Goal: Check status

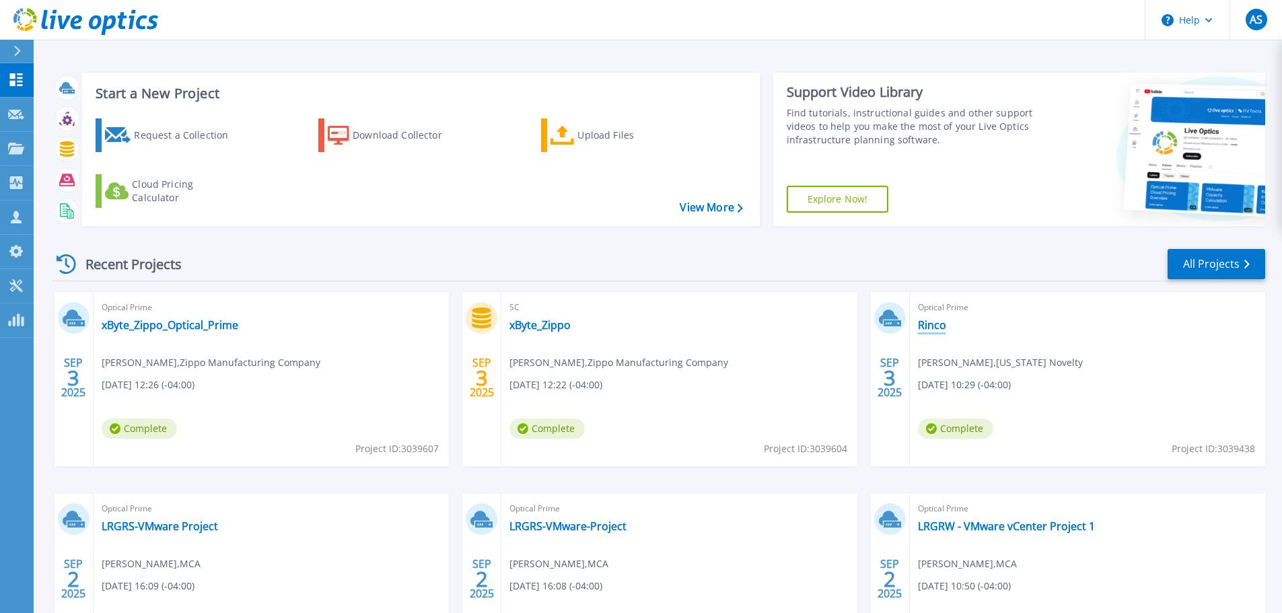
click at [942, 326] on link "Rinco" at bounding box center [932, 324] width 28 height 13
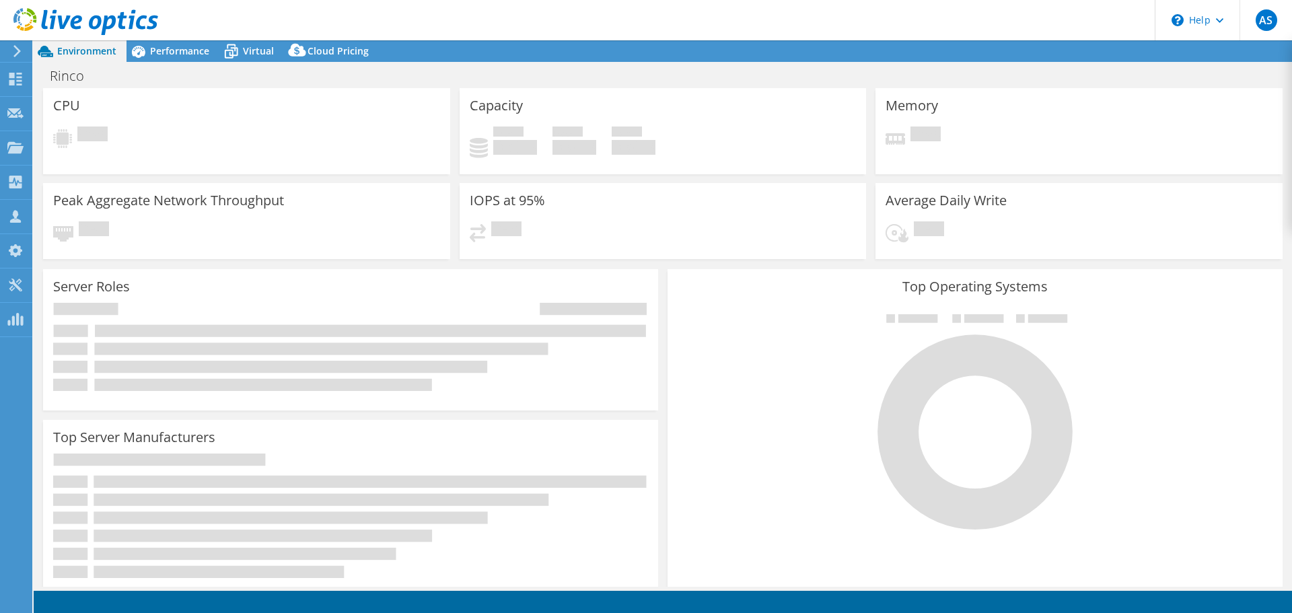
select select "USD"
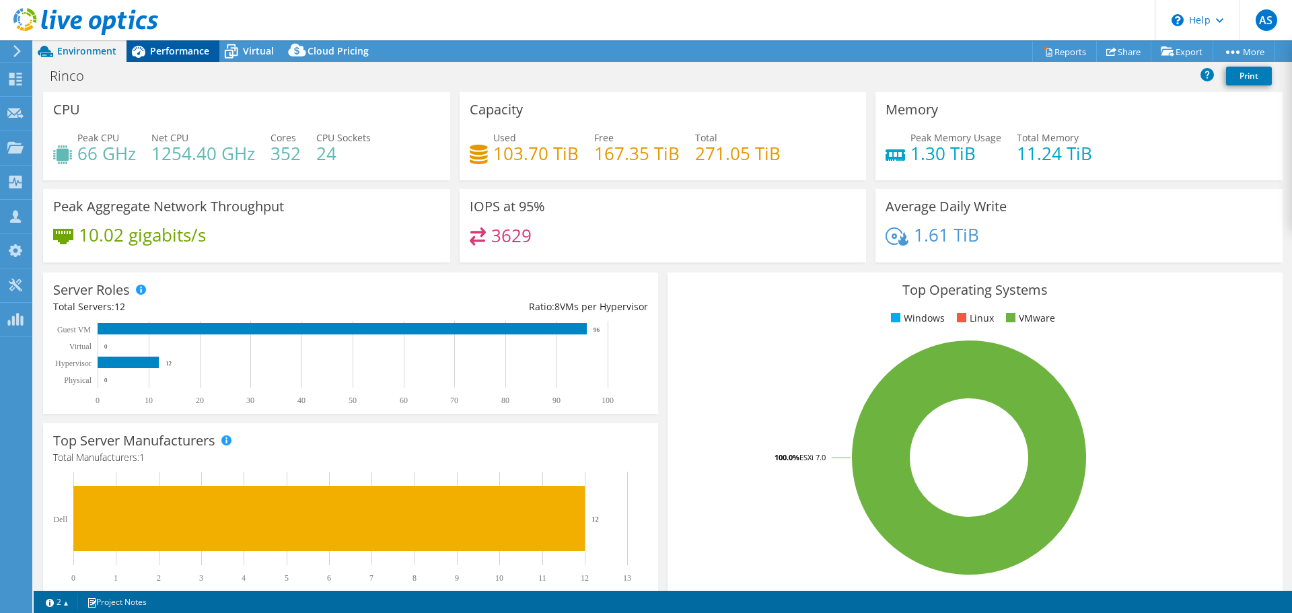
click at [175, 52] on span "Performance" at bounding box center [179, 50] width 59 height 13
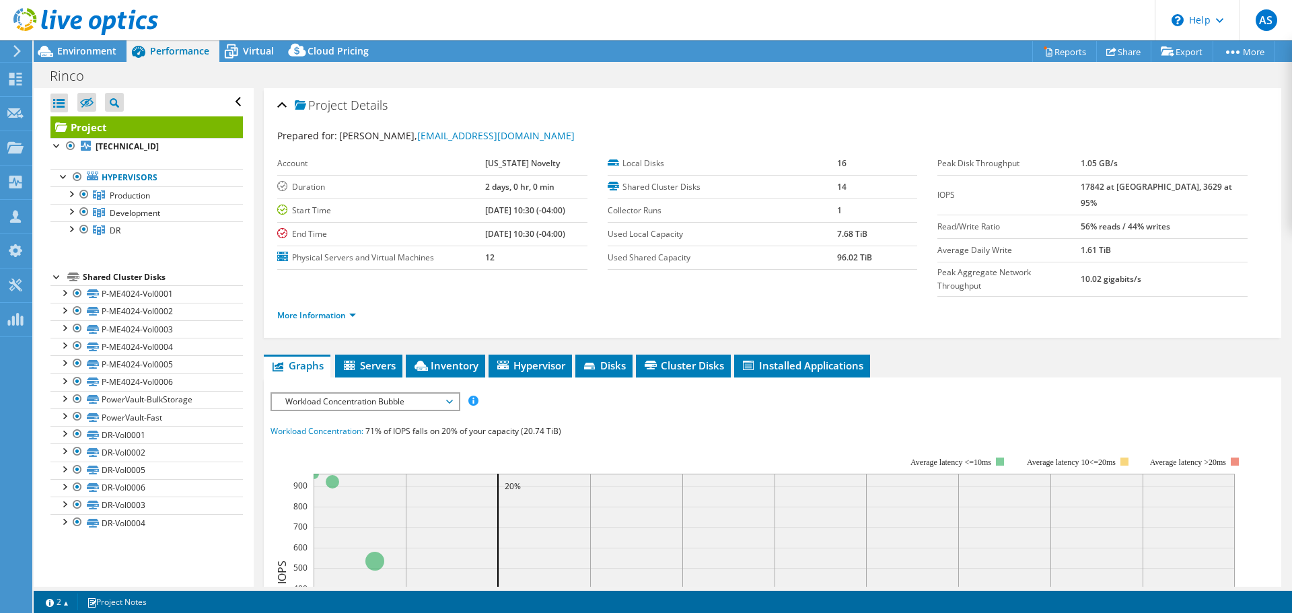
click at [359, 394] on span "Workload Concentration Bubble" at bounding box center [365, 402] width 173 height 16
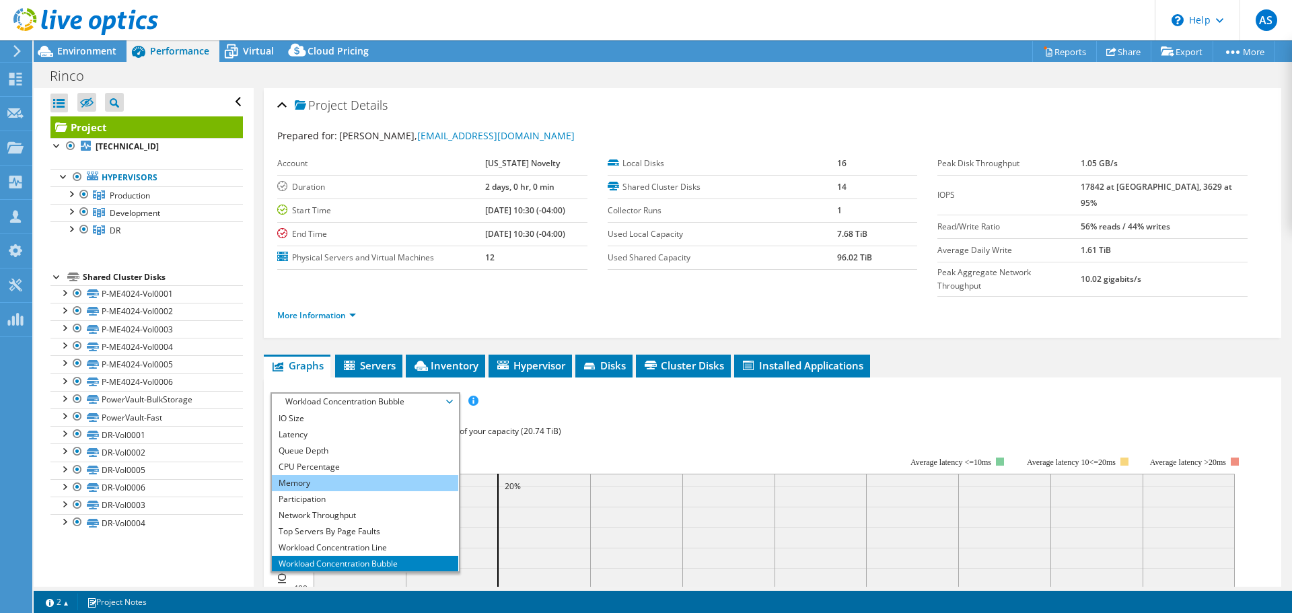
scroll to position [48, 0]
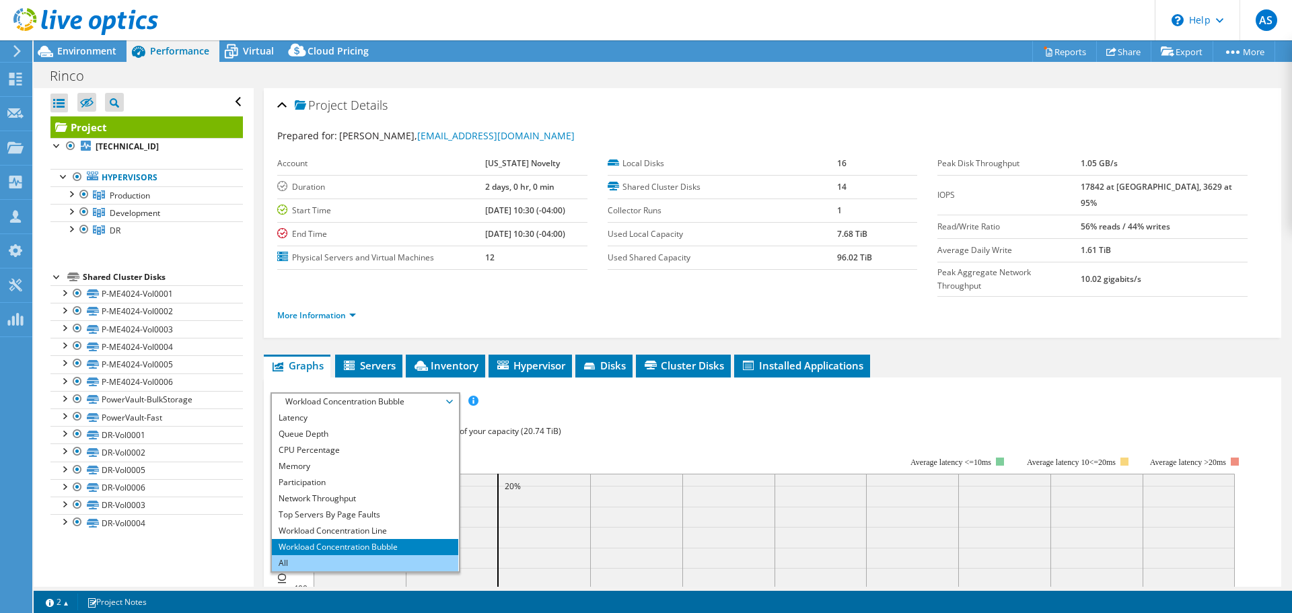
click at [330, 555] on li "All" at bounding box center [365, 563] width 186 height 16
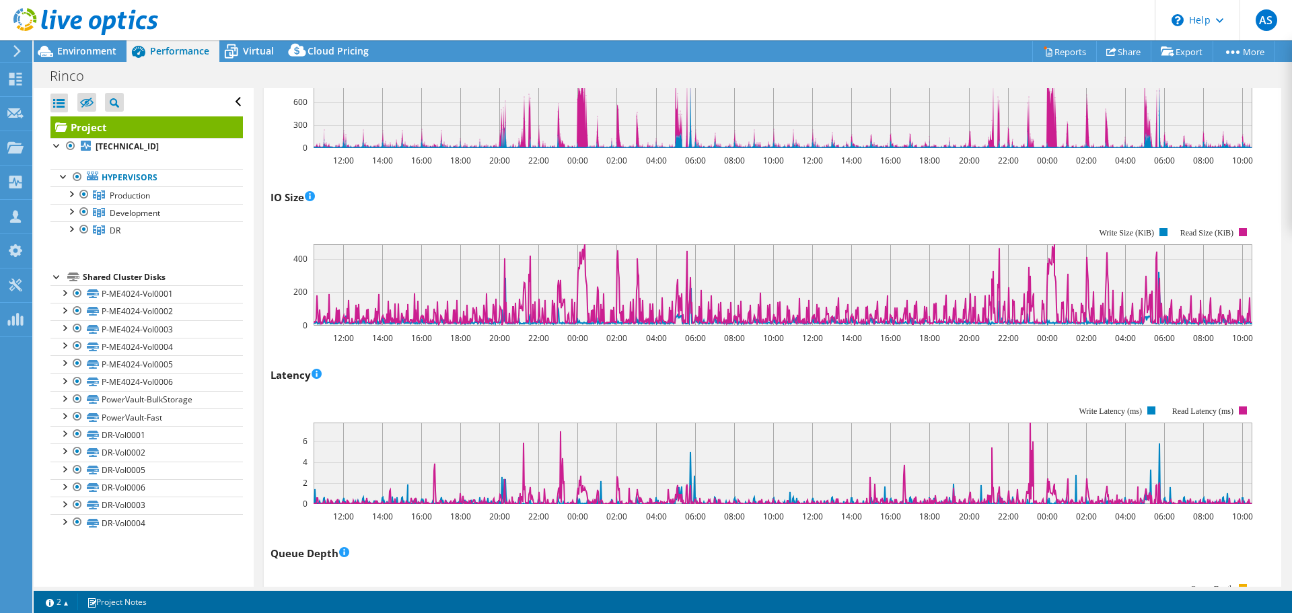
scroll to position [606, 0]
